Goal: Task Accomplishment & Management: Use online tool/utility

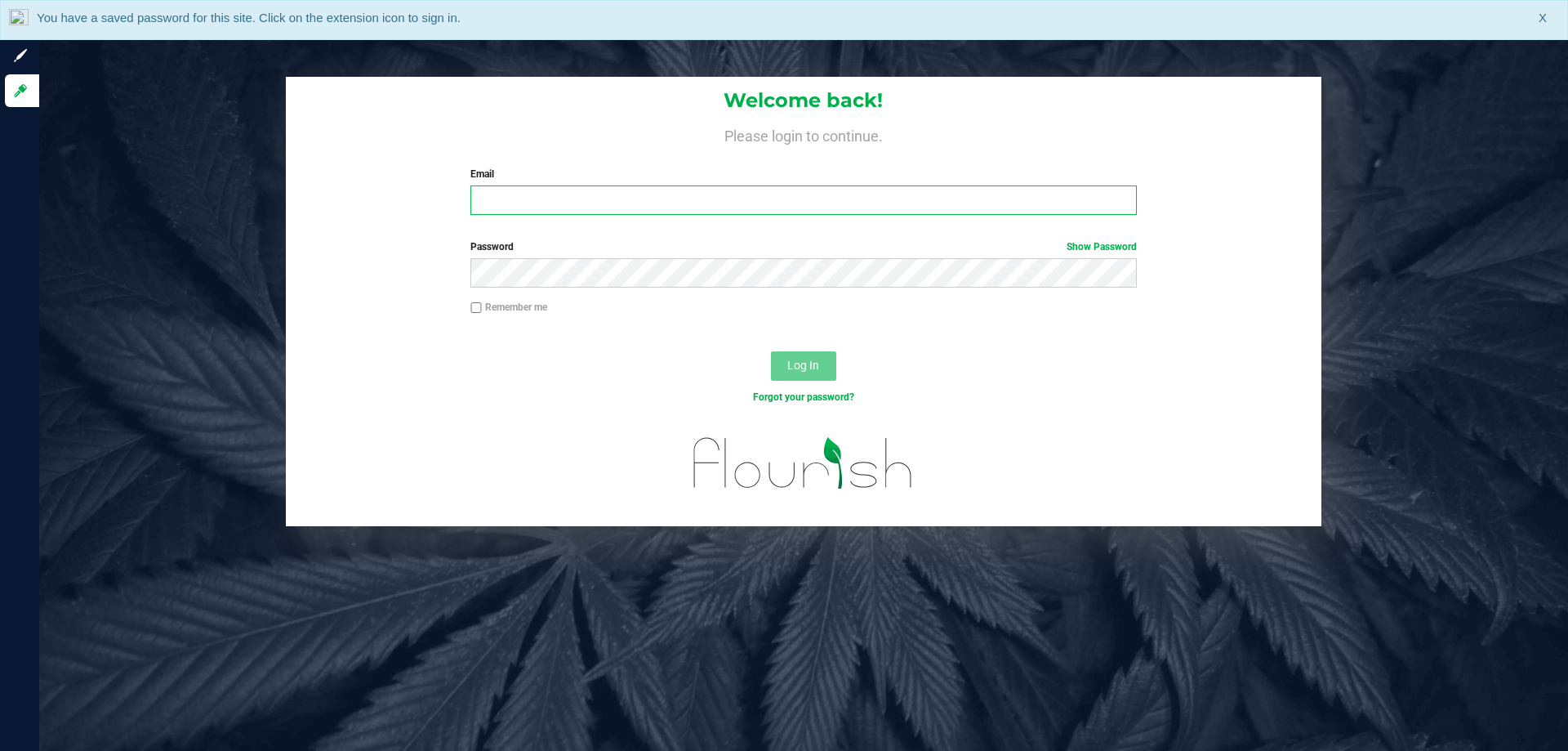
click at [541, 208] on input "Email" at bounding box center [803, 201] width 666 height 30
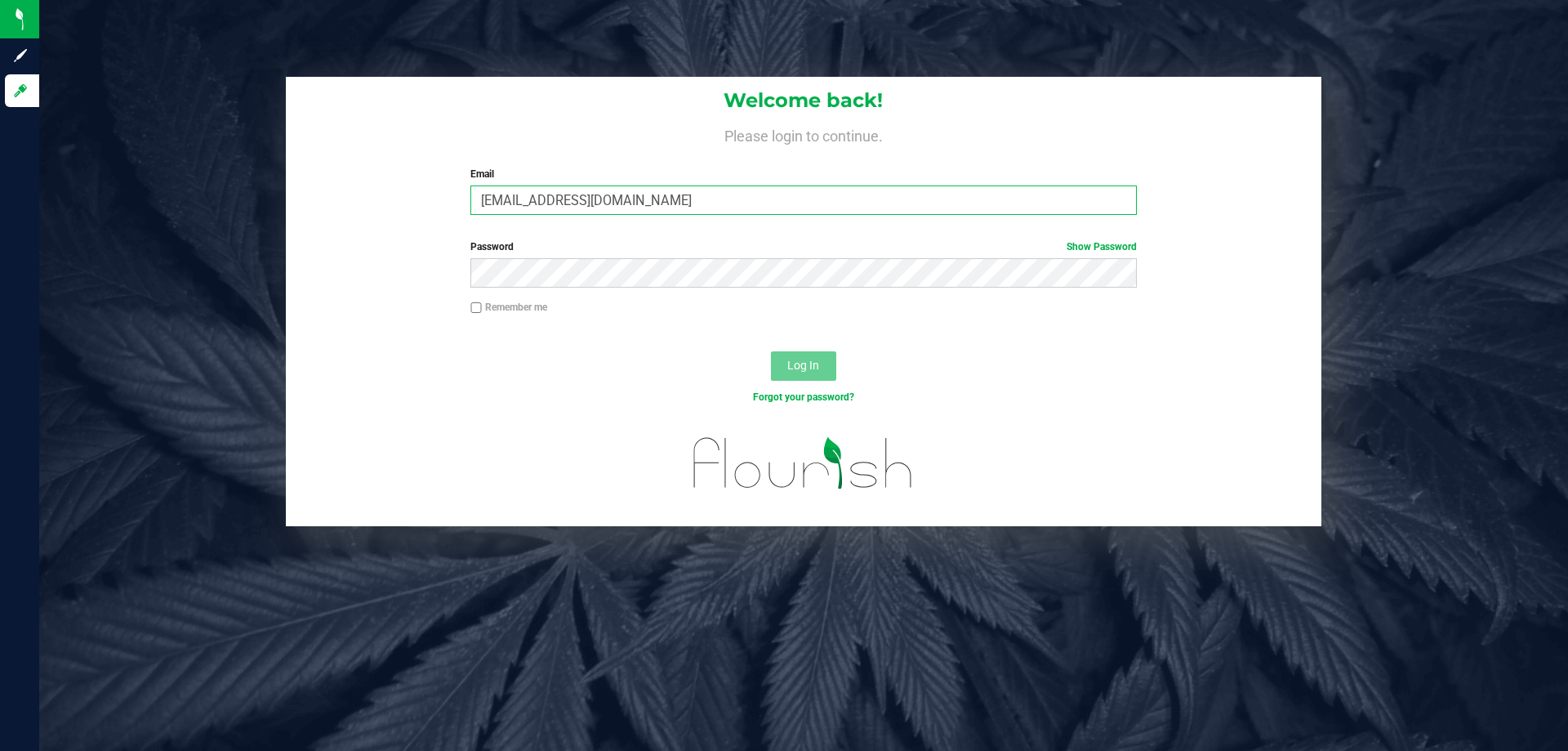
type input "[EMAIL_ADDRESS][DOMAIN_NAME]"
click at [771, 351] on button "Log In" at bounding box center [803, 366] width 65 height 30
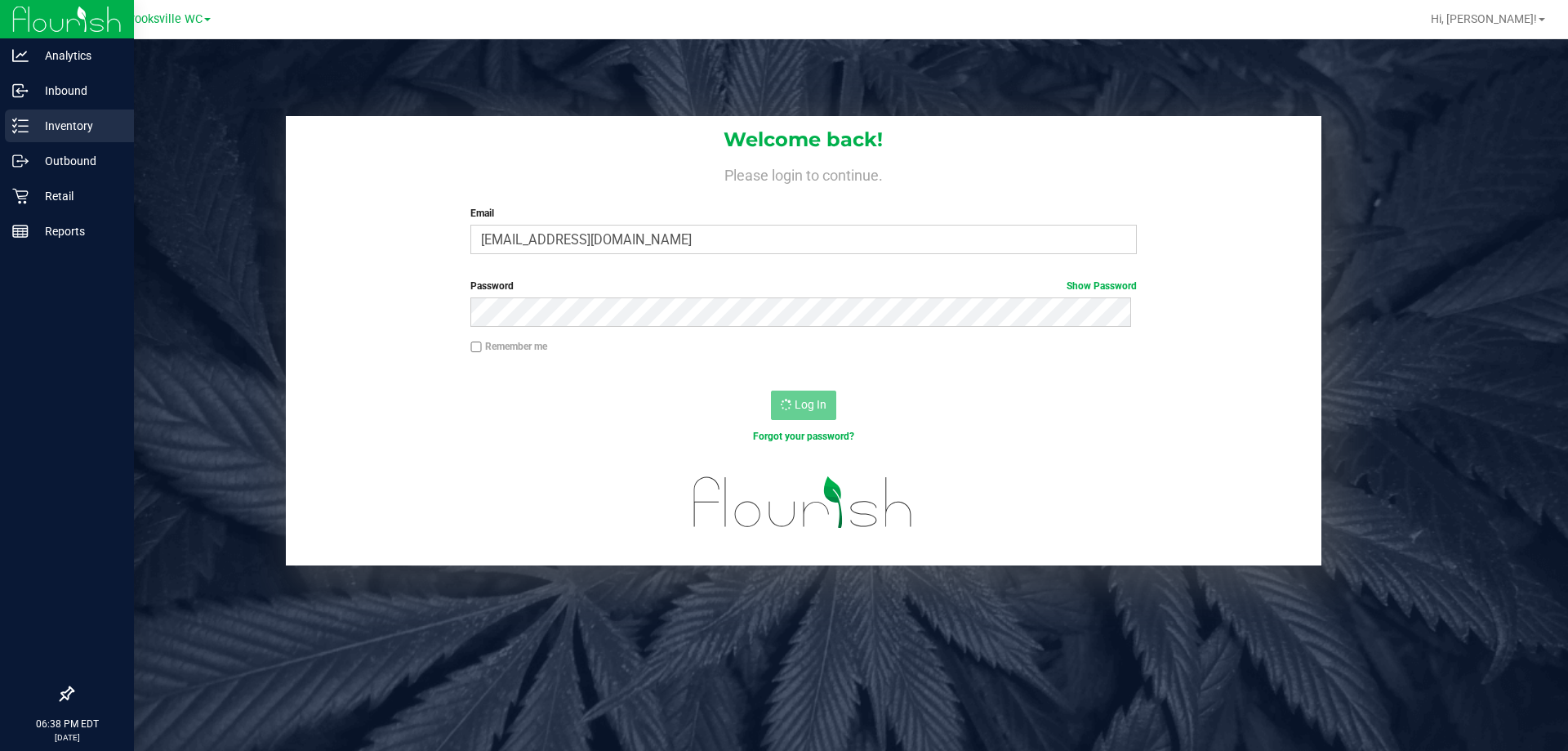
click at [62, 118] on p "Inventory" at bounding box center [77, 126] width 98 height 20
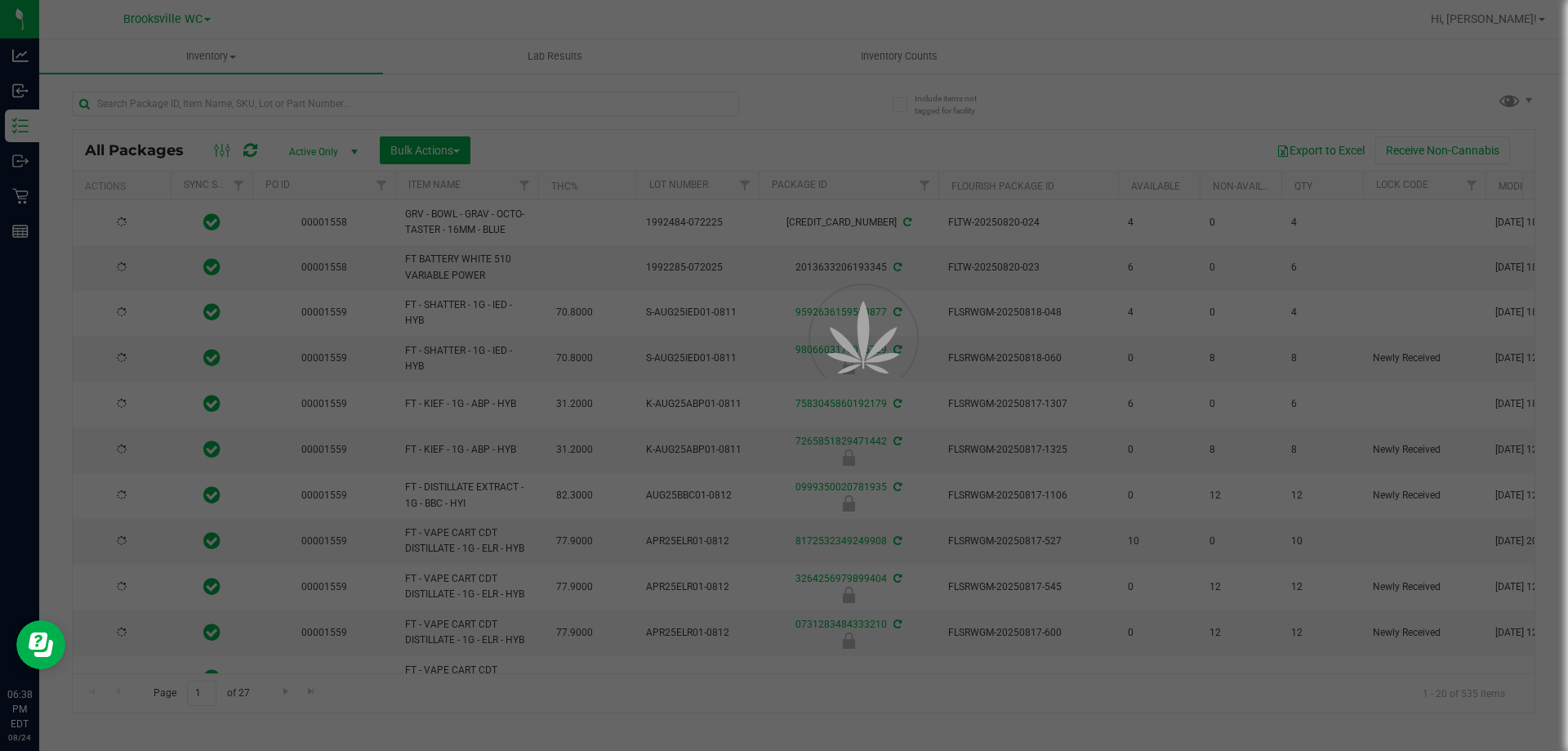
click at [264, 106] on div at bounding box center [784, 375] width 1568 height 751
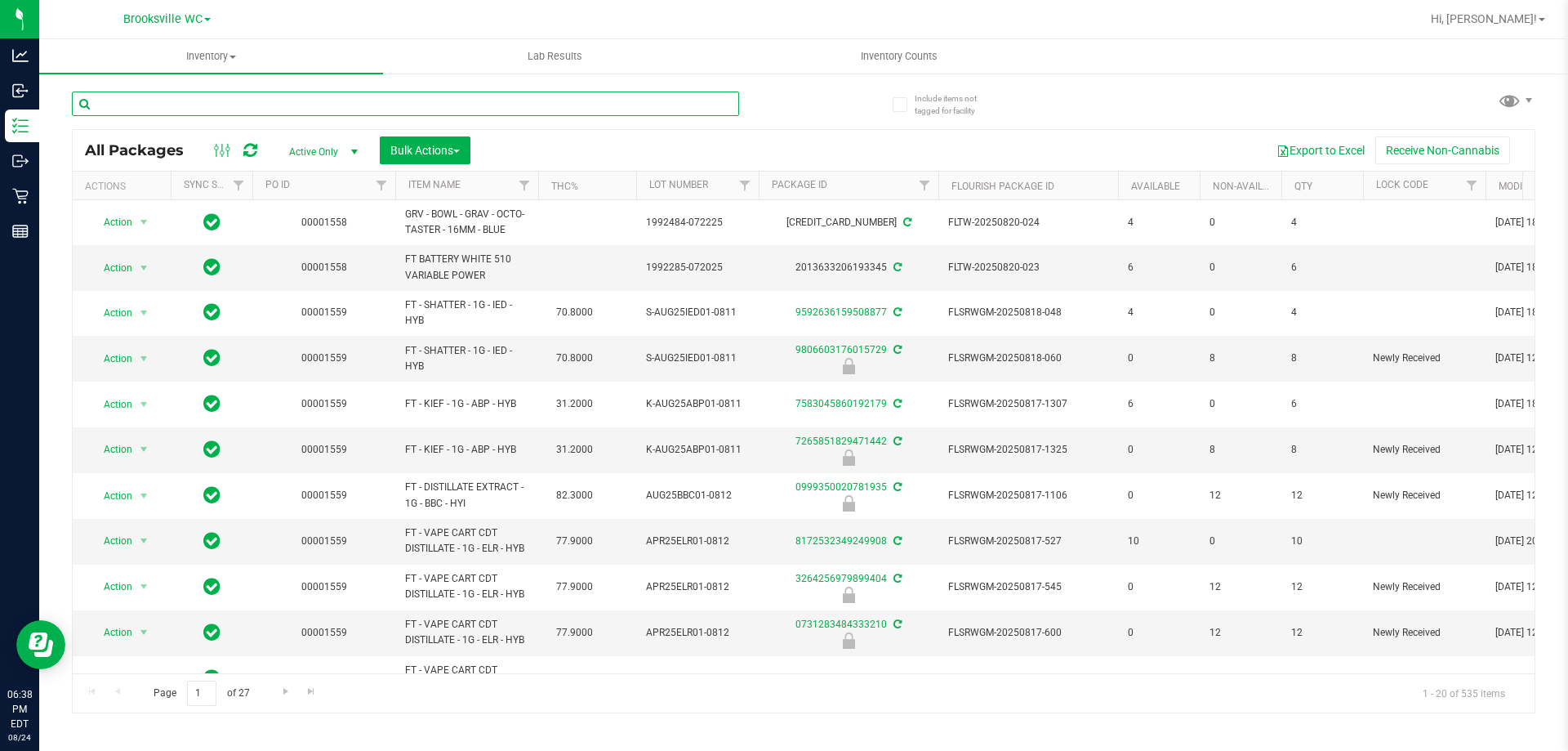
click at [264, 105] on input "text" at bounding box center [405, 104] width 668 height 25
type input "ago"
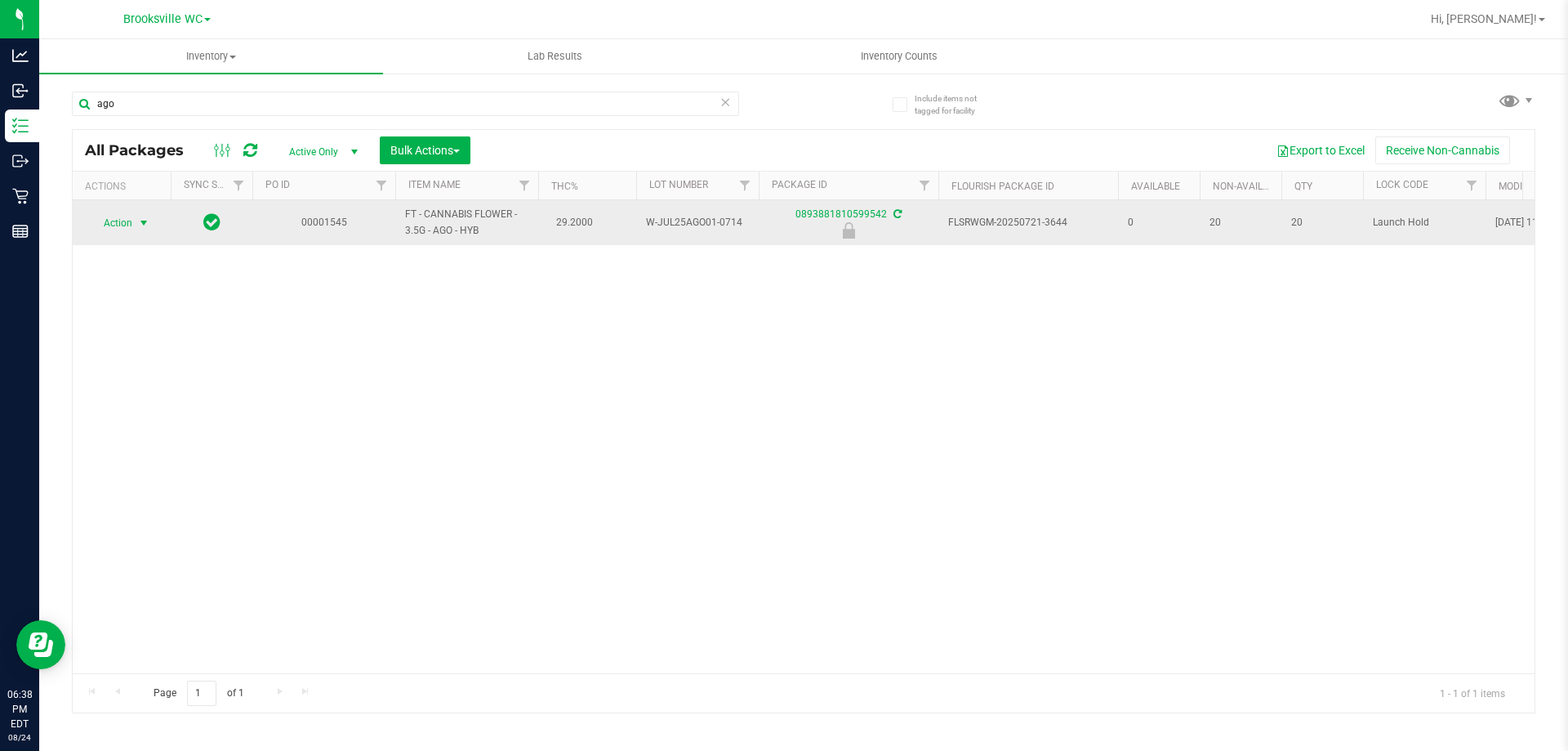
click at [131, 222] on span "Action" at bounding box center [111, 223] width 44 height 23
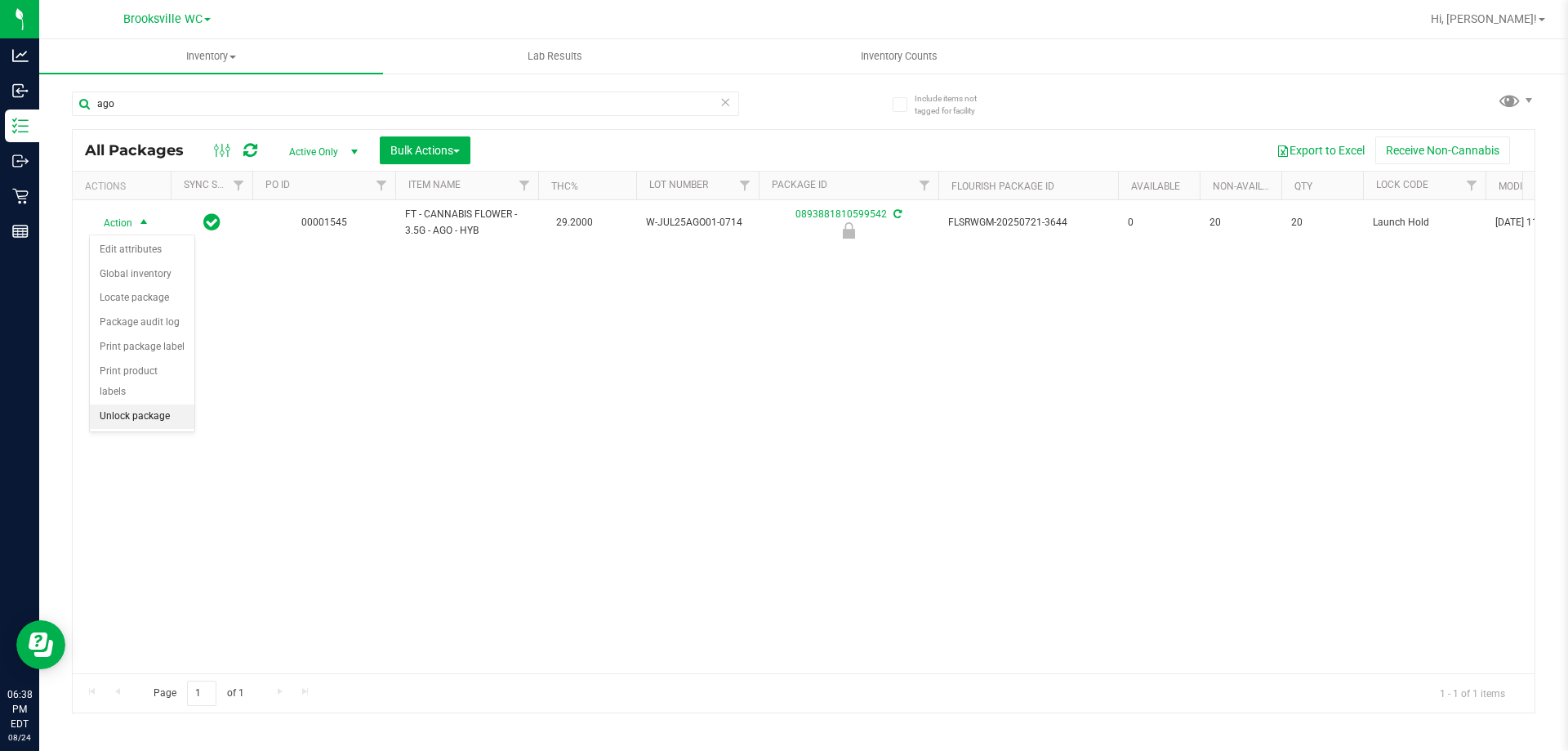
click at [139, 405] on li "Unlock package" at bounding box center [141, 417] width 104 height 25
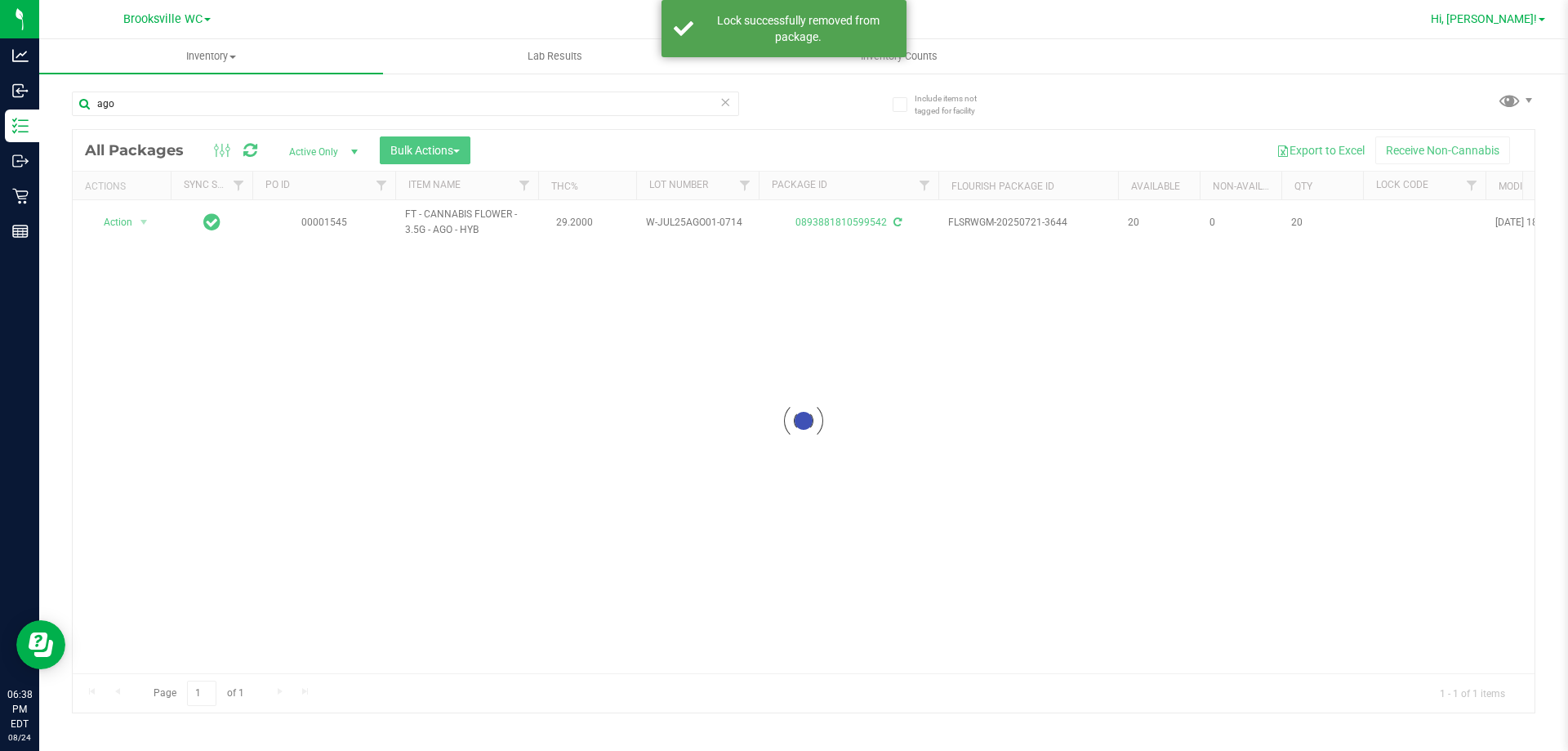
click at [1516, 15] on span "Hi, [PERSON_NAME]!" at bounding box center [1484, 19] width 106 height 13
